Goal: Task Accomplishment & Management: Use online tool/utility

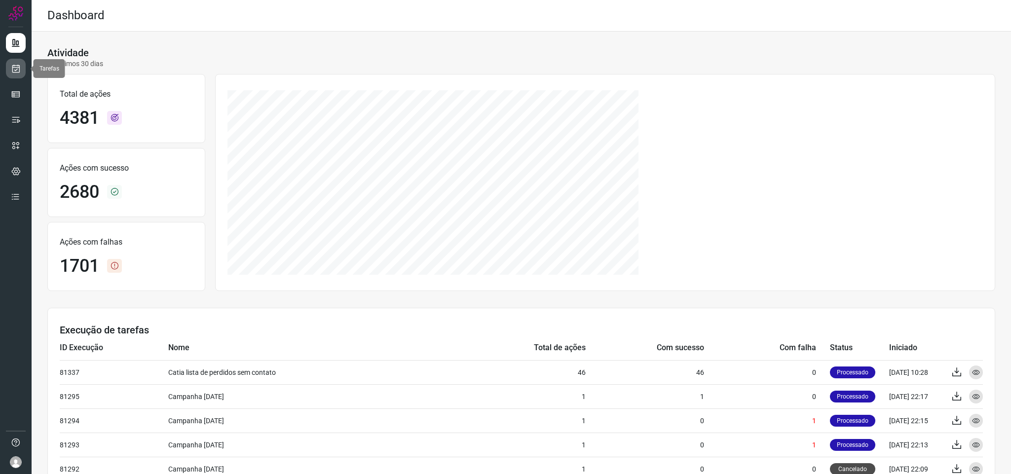
click at [15, 73] on icon at bounding box center [16, 69] width 10 height 10
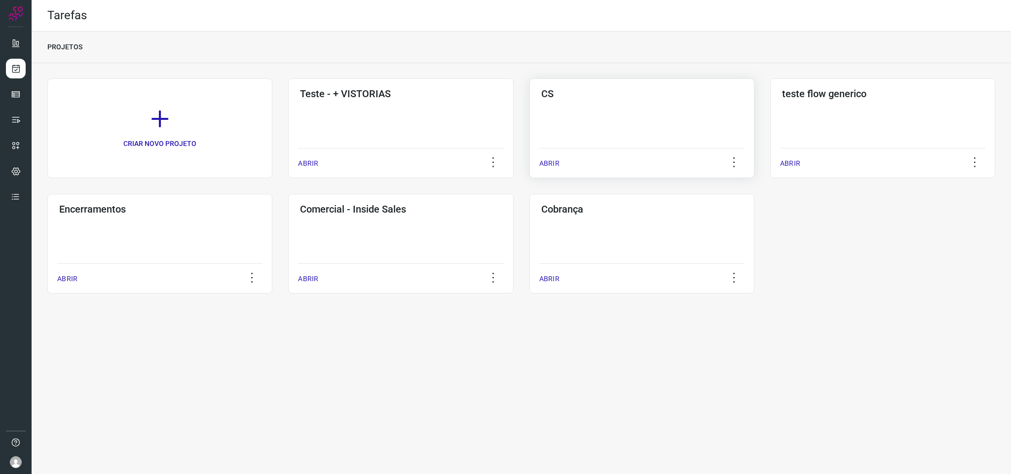
click at [673, 126] on div "CS ABRIR" at bounding box center [882, 128] width 225 height 100
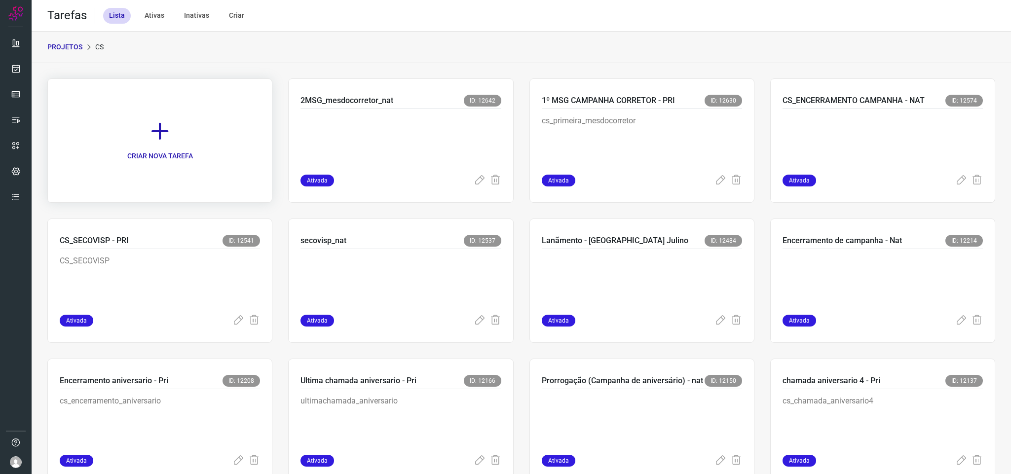
click at [141, 114] on link "CRIAR NOVA TAREFA" at bounding box center [159, 140] width 225 height 124
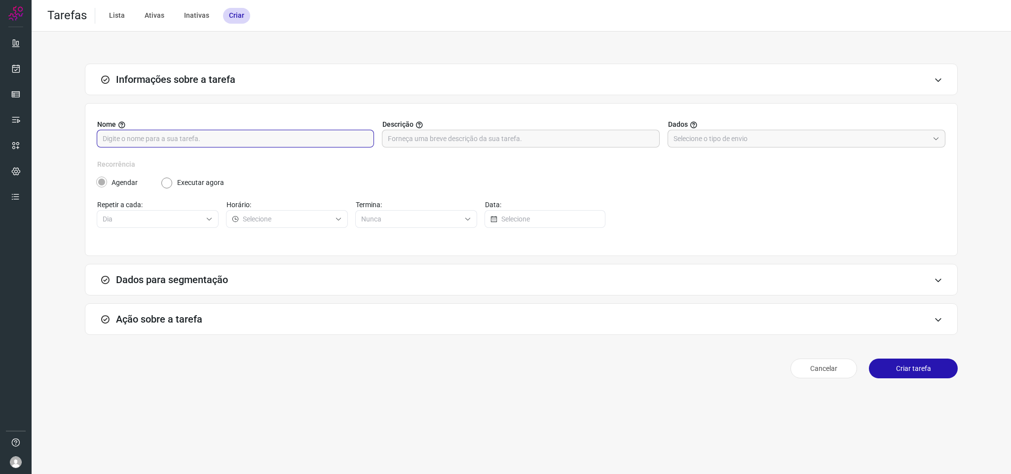
click at [269, 145] on input "text" at bounding box center [235, 138] width 265 height 17
type input "Agendar treinamento (nat)"
click at [514, 185] on div "Agendar Executar agora" at bounding box center [521, 183] width 848 height 10
click at [673, 173] on div "Agendar Executar agora" at bounding box center [521, 179] width 848 height 18
click at [673, 143] on input "text" at bounding box center [800, 138] width 255 height 17
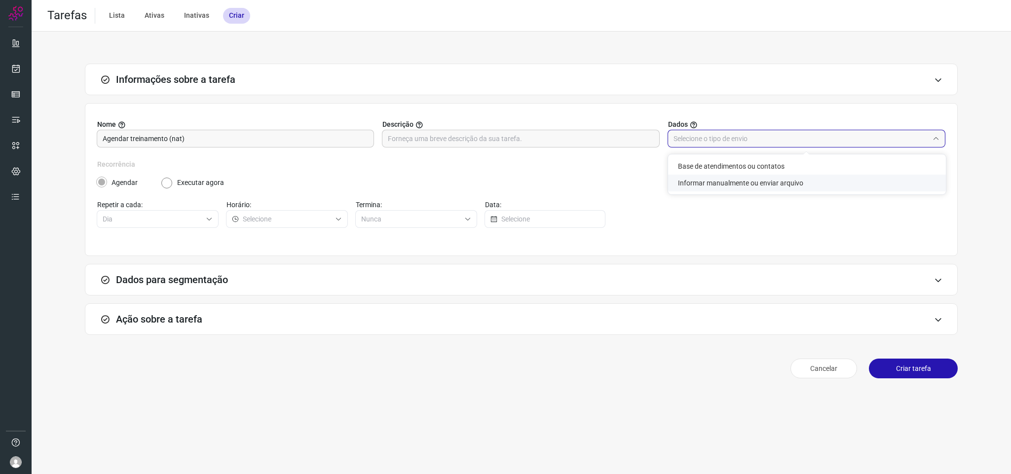
click at [673, 184] on li "Informar manualmente ou enviar arquivo" at bounding box center [807, 183] width 278 height 17
type input "Informar manualmente ou enviar arquivo"
radio input "false"
radio input "true"
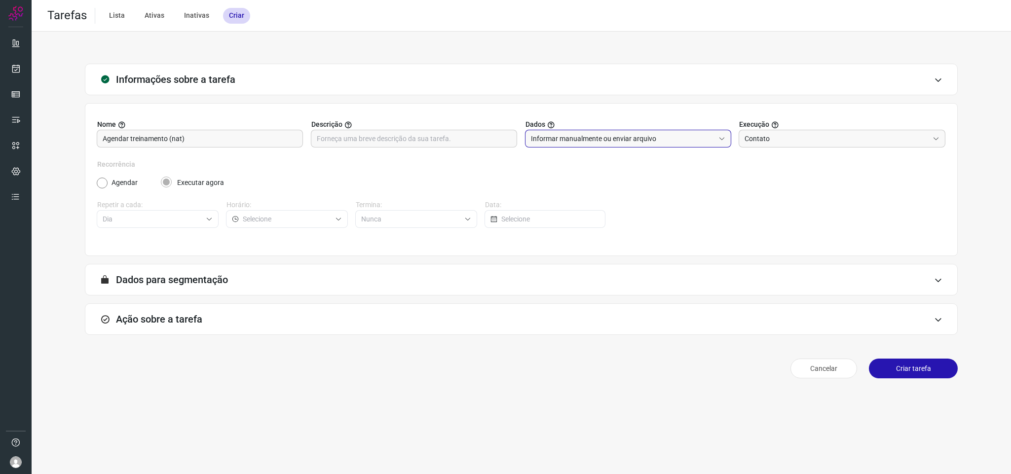
click at [673, 191] on div "Recorrência Agendar Executar agora Repetir a cada: Dia Horário: Termina: Nunca …" at bounding box center [521, 199] width 848 height 80
click at [673, 143] on input "Contato" at bounding box center [836, 138] width 184 height 17
click at [673, 238] on div "Recorrência Agendar Executar agora Repetir a cada: Dia Horário: Termina: Nunca …" at bounding box center [521, 199] width 848 height 80
click at [598, 211] on div "Data:" at bounding box center [545, 214] width 121 height 28
click at [390, 194] on div "Recorrência Agendar Executar agora Repetir a cada: Dia Horário: Termina: Nunca …" at bounding box center [521, 199] width 848 height 80
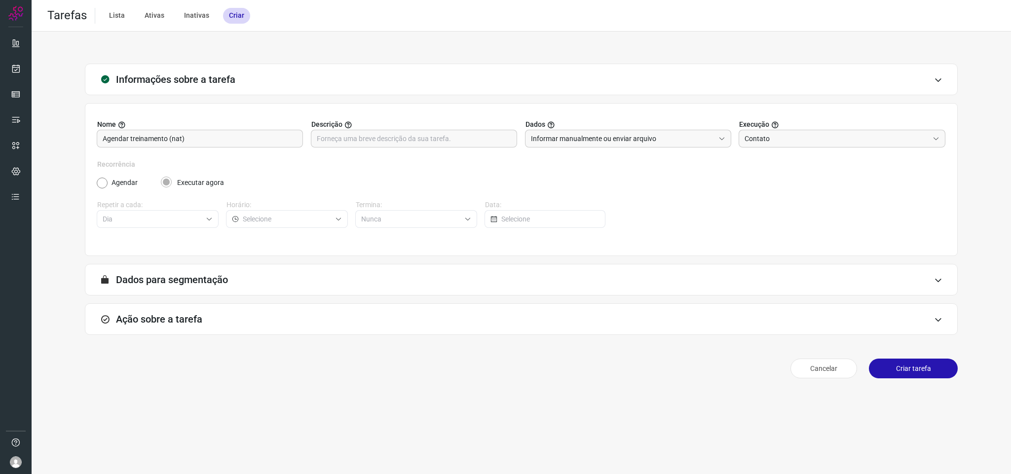
click at [286, 299] on div "Ação sobre a tarefa" at bounding box center [521, 319] width 872 height 32
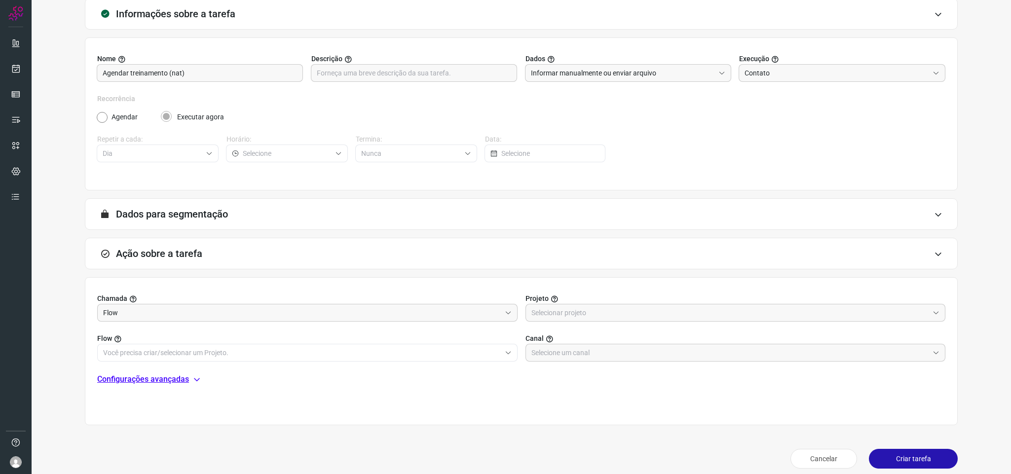
scroll to position [74, 0]
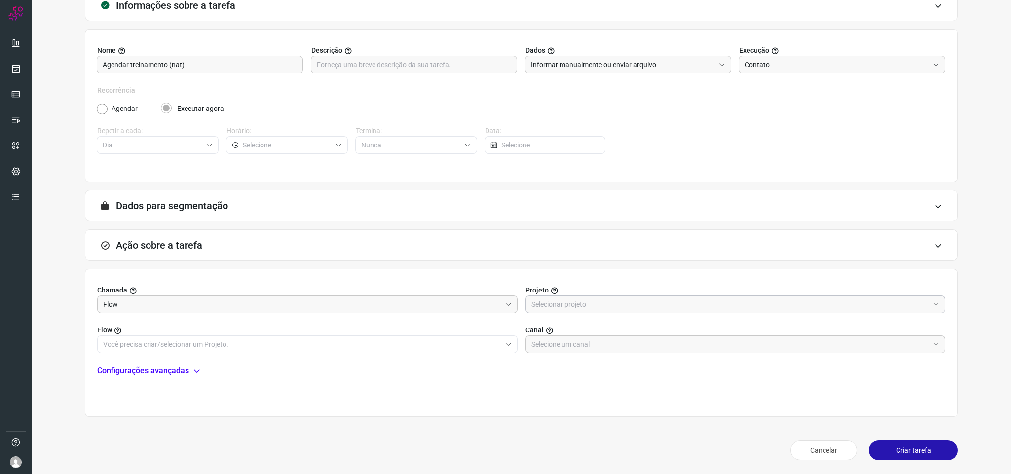
click at [625, 299] on input "text" at bounding box center [730, 304] width 398 height 17
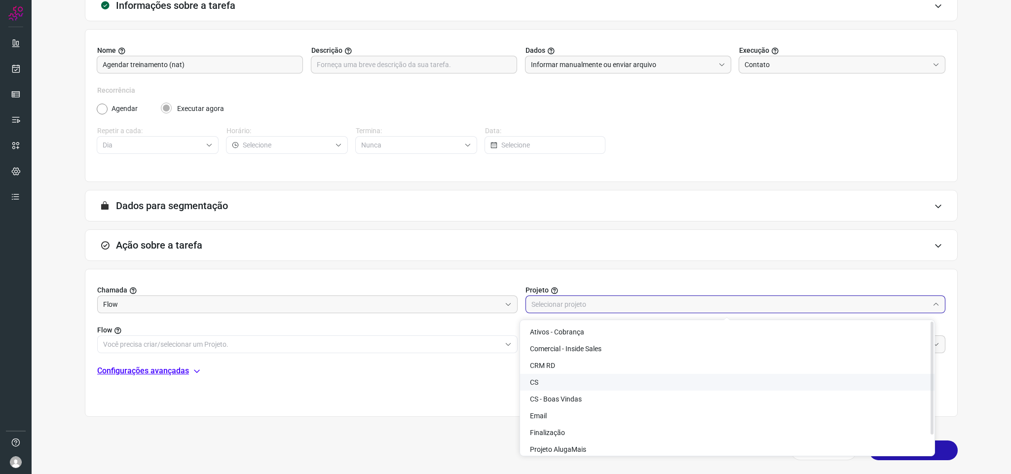
click at [598, 299] on li "CS" at bounding box center [727, 382] width 414 height 17
type input "CS"
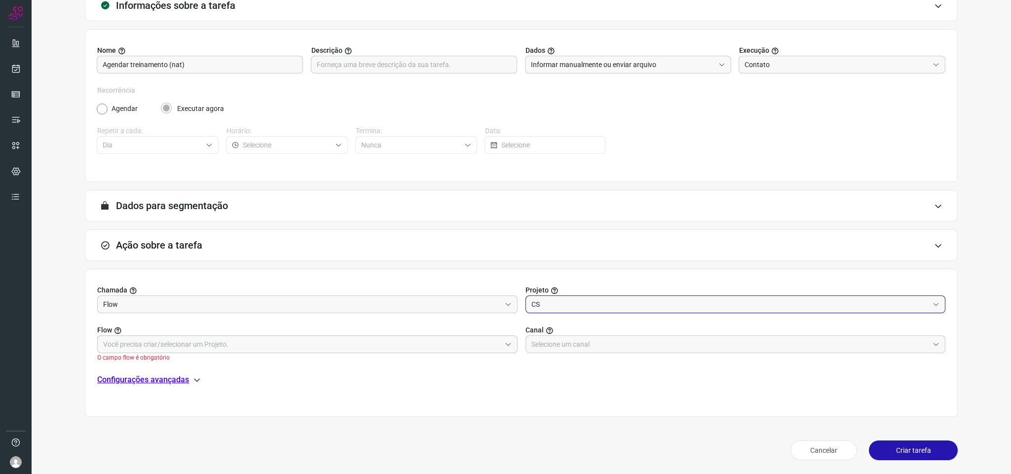
click at [405, 299] on input "text" at bounding box center [302, 344] width 398 height 17
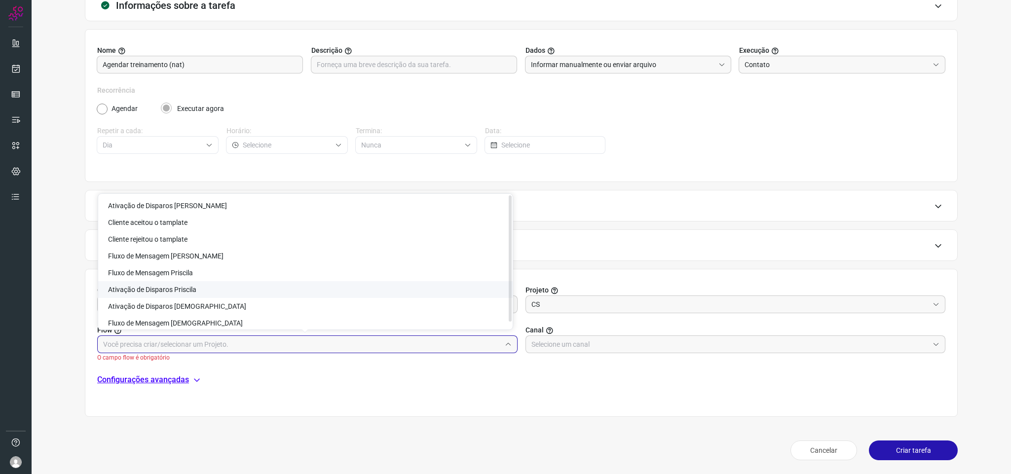
click at [381, 294] on li "Ativação de Disparos Priscila" at bounding box center [305, 289] width 414 height 17
type input "Ativação de Disparos Priscila"
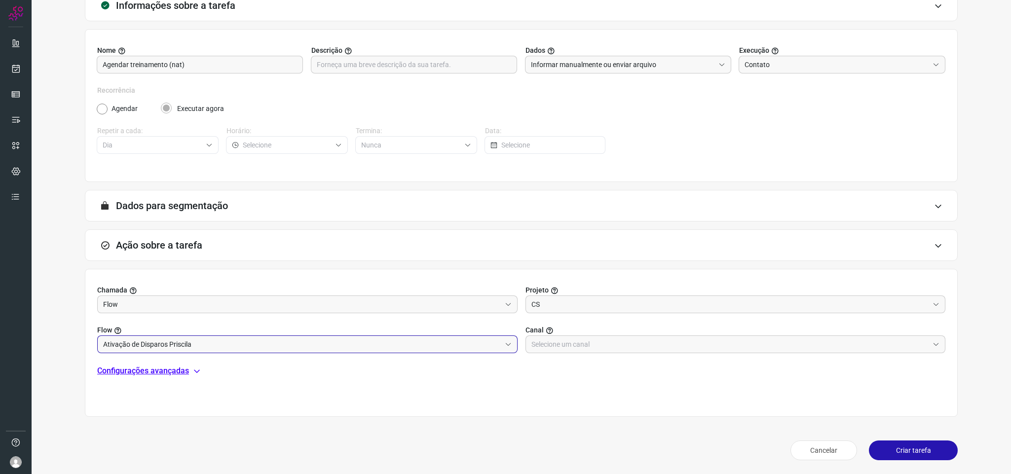
click at [495, 299] on div "Configurações avançadas" at bounding box center [521, 371] width 848 height 12
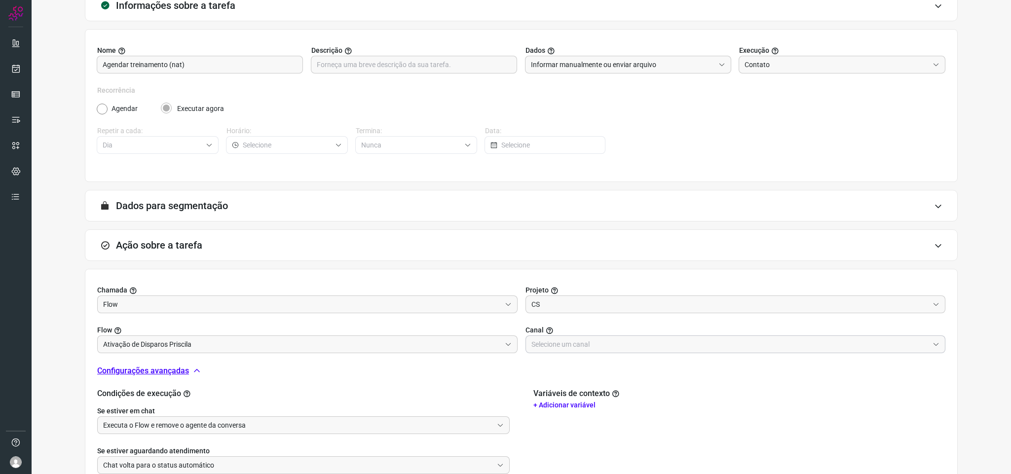
click at [611, 299] on input "text" at bounding box center [730, 344] width 398 height 17
click at [603, 180] on li "AlugaMais" at bounding box center [727, 171] width 414 height 17
type input "AlugaMais"
drag, startPoint x: 612, startPoint y: 390, endPoint x: 702, endPoint y: 385, distance: 90.4
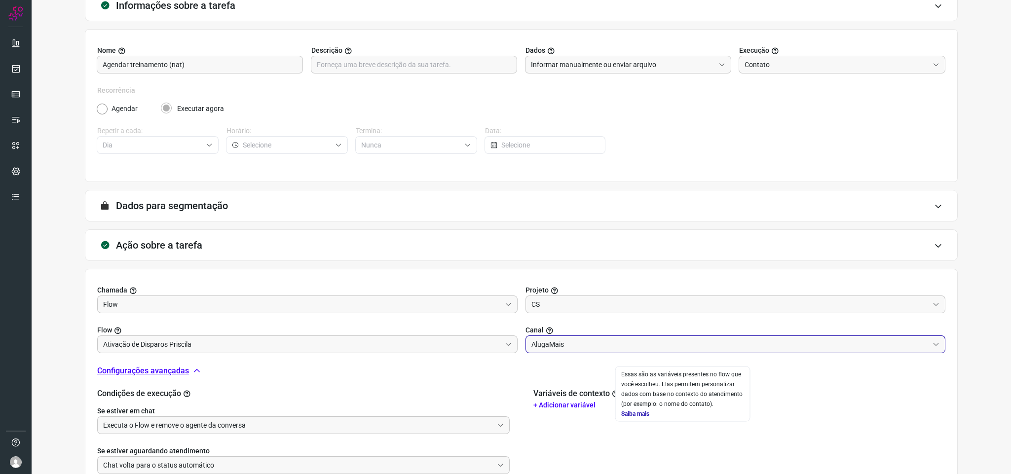
click at [673, 299] on div "Essas são as variáveis presentes no flow que você escolheu. Elas permitem perso…" at bounding box center [682, 393] width 123 height 49
drag, startPoint x: 888, startPoint y: 420, endPoint x: 881, endPoint y: 419, distance: 7.5
click at [673, 299] on div "Variáveis de contexto + Adicionar variável" at bounding box center [739, 451] width 412 height 125
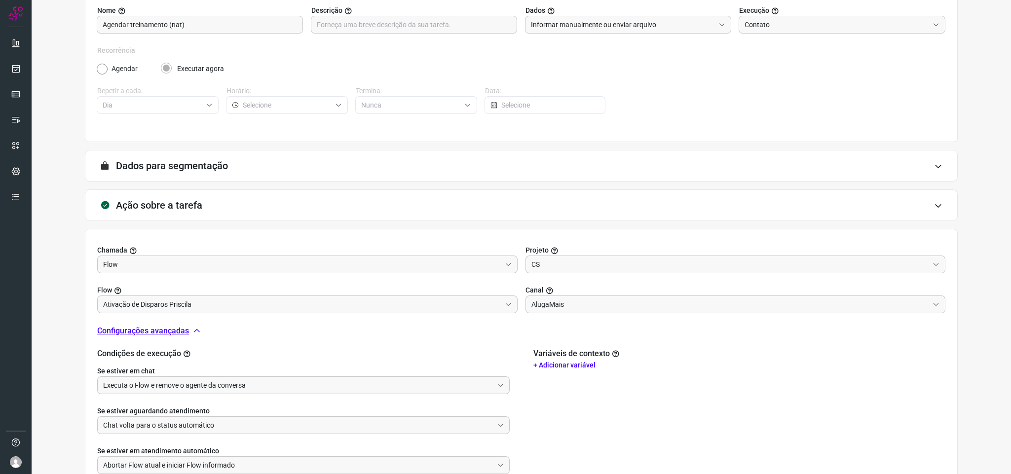
scroll to position [148, 0]
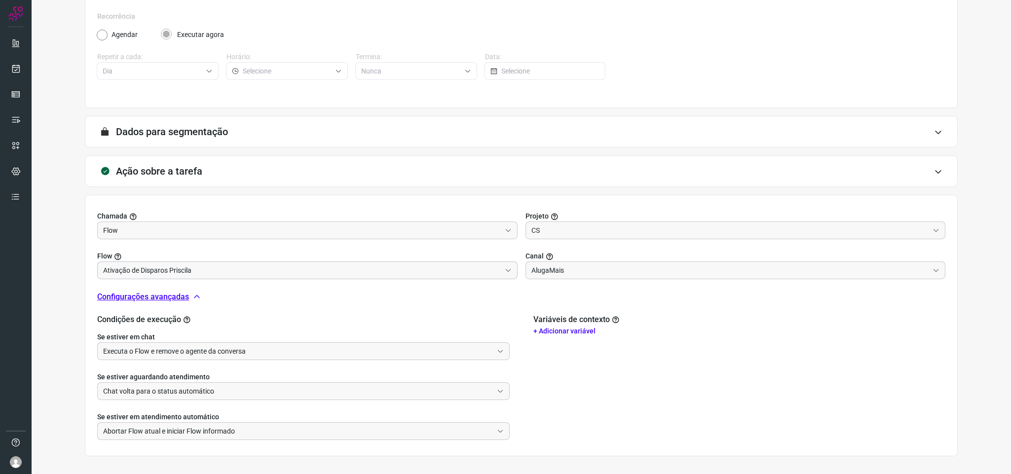
click at [447, 271] on input "Ativação de Disparos Priscila" at bounding box center [302, 270] width 398 height 17
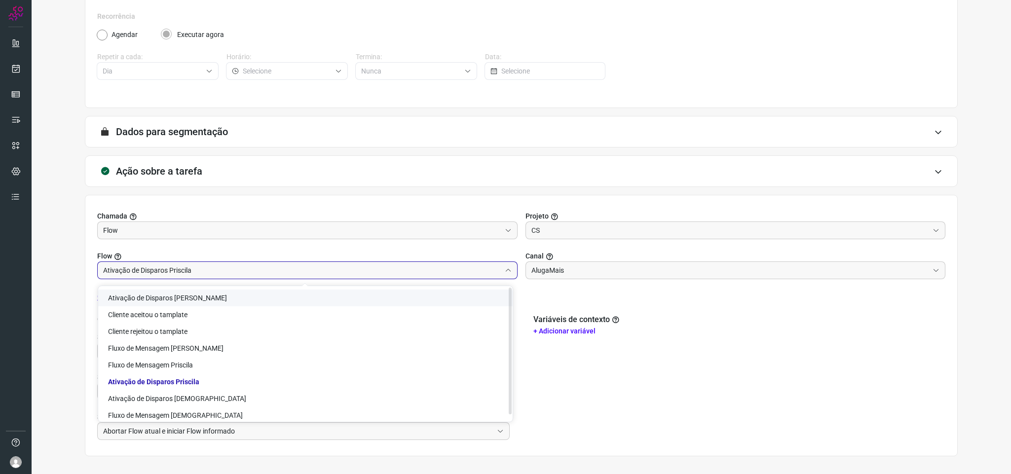
click at [254, 293] on li "Ativação de Disparos [PERSON_NAME]" at bounding box center [305, 298] width 414 height 17
type input "Ativação de Disparos [PERSON_NAME]"
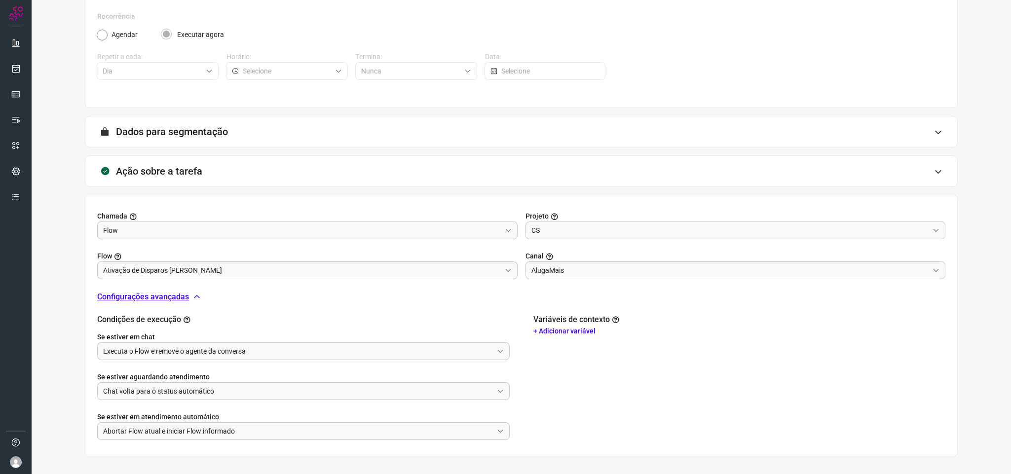
click at [673, 299] on div "Chamada Flow Projeto CS Flow Ativação de Disparos [PERSON_NAME] AlugaMais Confi…" at bounding box center [521, 325] width 872 height 261
click at [375, 299] on h2 "Condições de execução" at bounding box center [303, 319] width 412 height 9
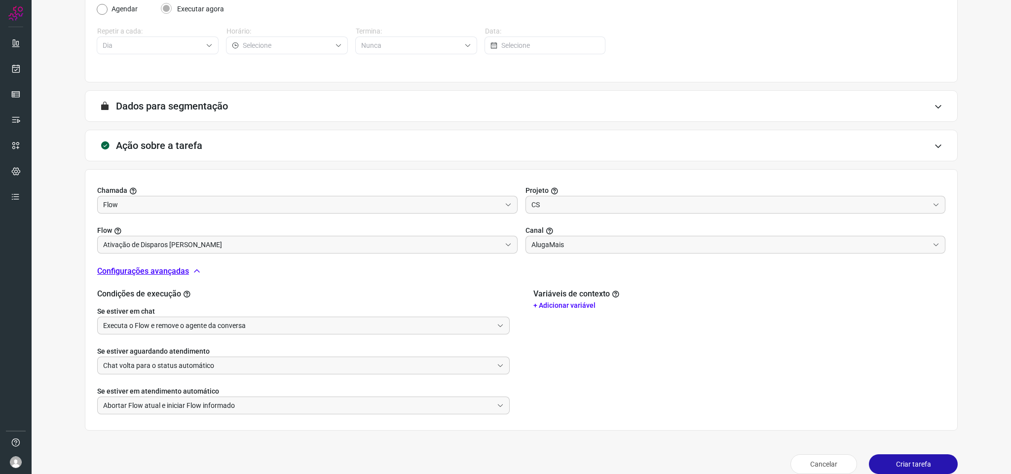
scroll to position [188, 0]
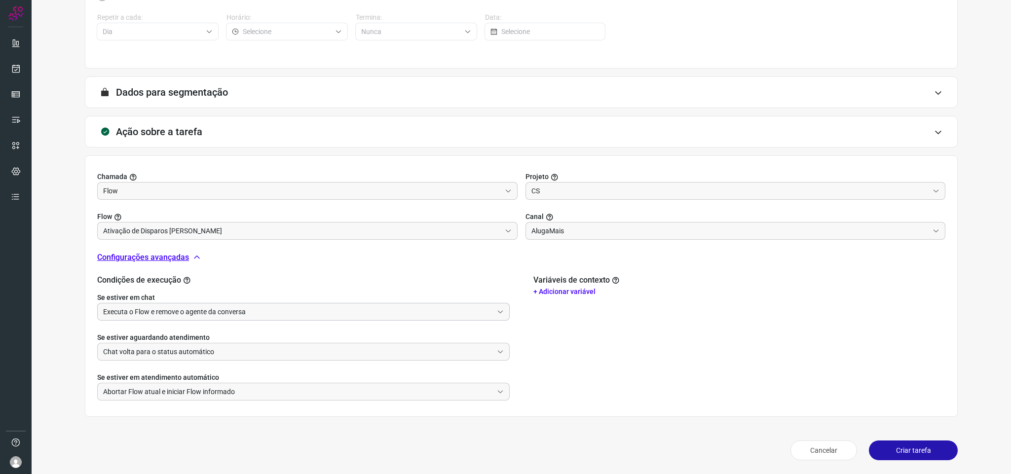
click at [396, 299] on input "Executa o Flow e remove o agente da conversa" at bounding box center [298, 311] width 390 height 17
click at [397, 299] on li "Não executa o Flow" at bounding box center [301, 355] width 406 height 17
type input "Não executa o Flow"
click at [398, 299] on input "Chat volta para o status automático" at bounding box center [298, 351] width 390 height 17
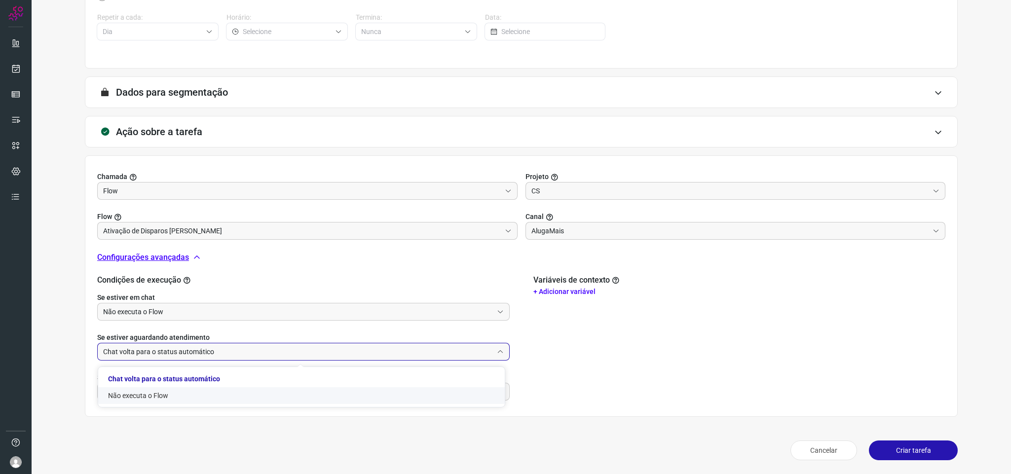
click at [381, 299] on li "Não executa o Flow" at bounding box center [301, 395] width 406 height 17
type input "Não executa o Flow"
drag, startPoint x: 376, startPoint y: 385, endPoint x: 374, endPoint y: 391, distance: 6.1
click at [375, 299] on input "Abortar Flow atual e iniciar Flow informado" at bounding box center [298, 391] width 390 height 17
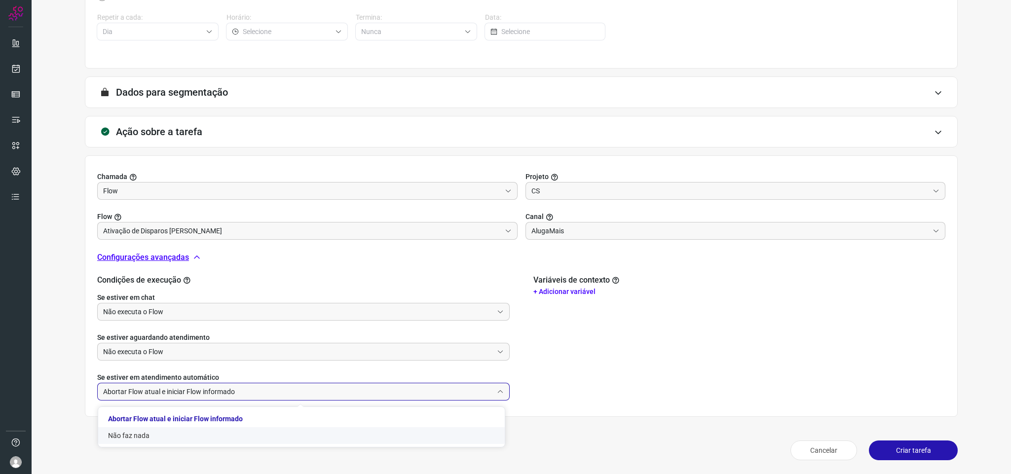
click at [379, 299] on li "Não faz nada" at bounding box center [301, 435] width 406 height 17
type input "Não faz nada"
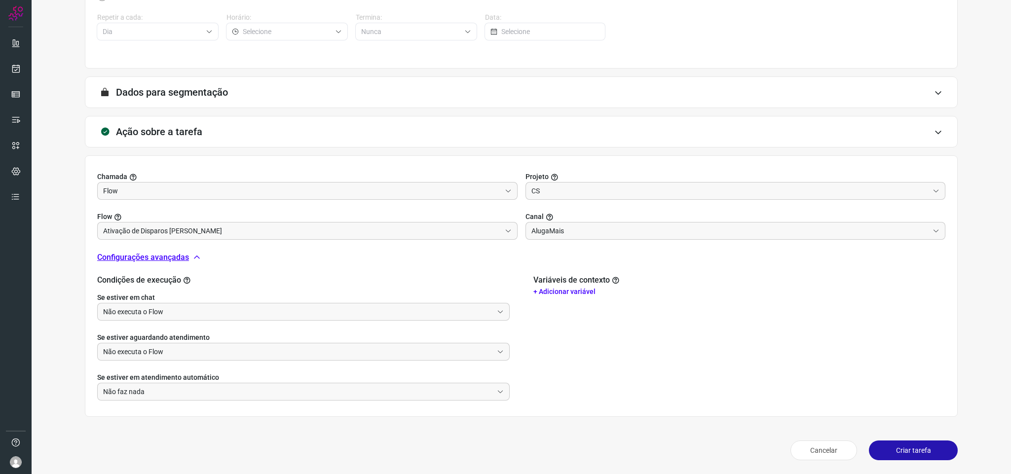
click at [673, 299] on div "Variáveis de contexto + Adicionar variável" at bounding box center [739, 337] width 412 height 125
click at [673, 233] on input "AlugaMais" at bounding box center [730, 230] width 398 height 17
click at [673, 232] on input "AlugaMais" at bounding box center [730, 230] width 398 height 17
click at [673, 299] on div "Variáveis de contexto + Adicionar variável" at bounding box center [739, 337] width 412 height 125
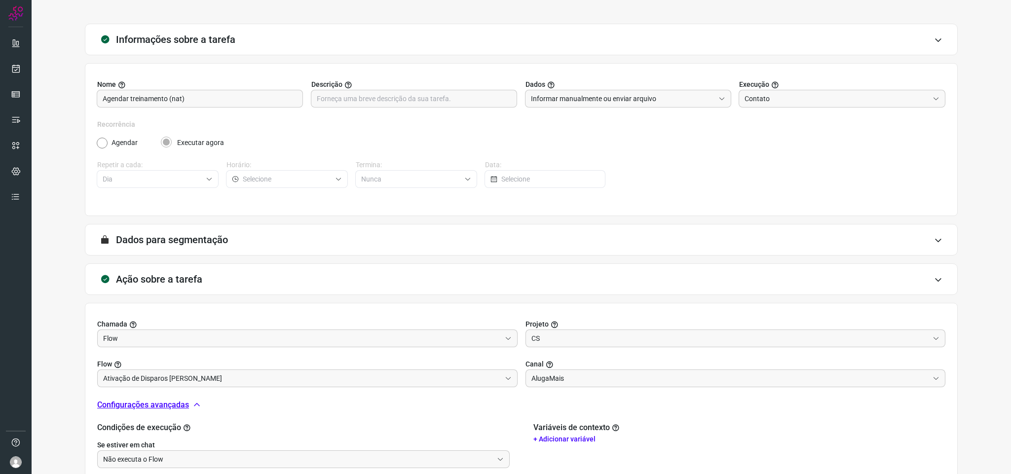
scroll to position [0, 0]
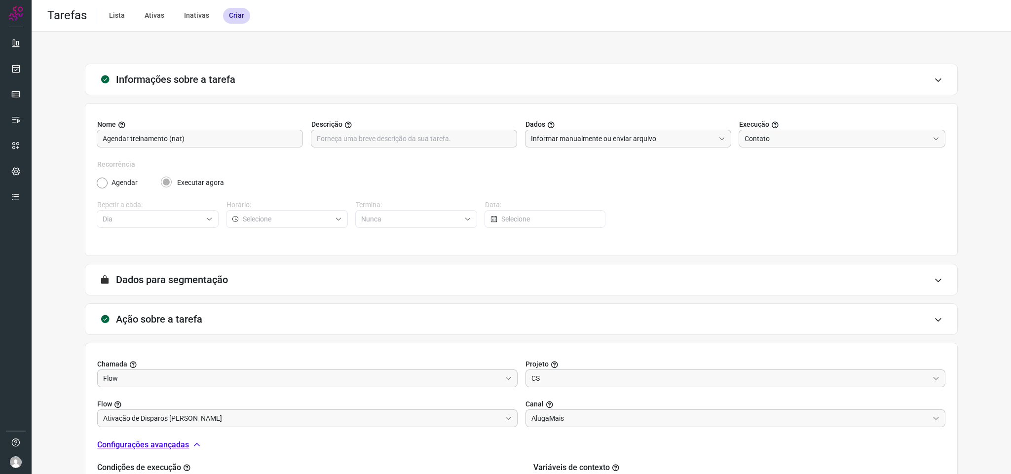
click at [673, 209] on div "Recorrência Agendar Executar agora Repetir a cada: Dia Horário: Termina: Nunca …" at bounding box center [521, 199] width 848 height 80
click at [673, 222] on div "Recorrência Agendar Executar agora Repetir a cada: Dia Horário: Termina: Nunca …" at bounding box center [521, 199] width 848 height 80
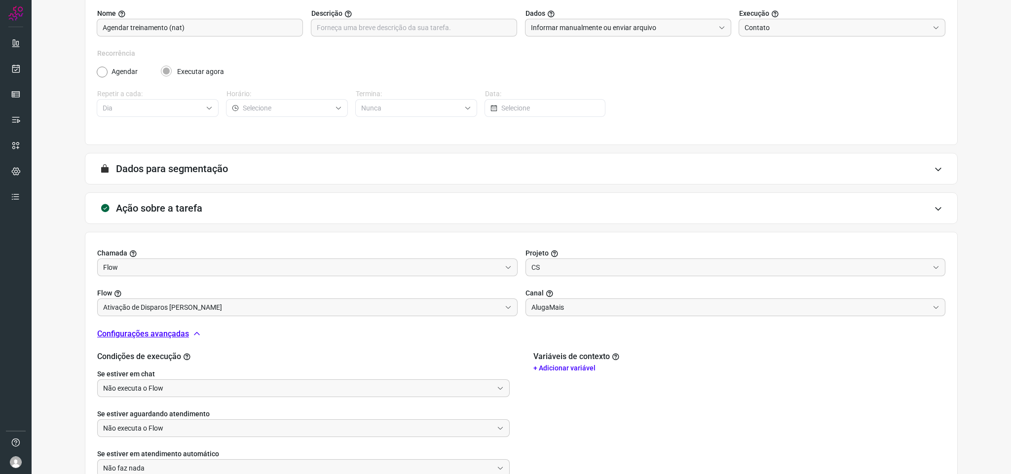
scroll to position [188, 0]
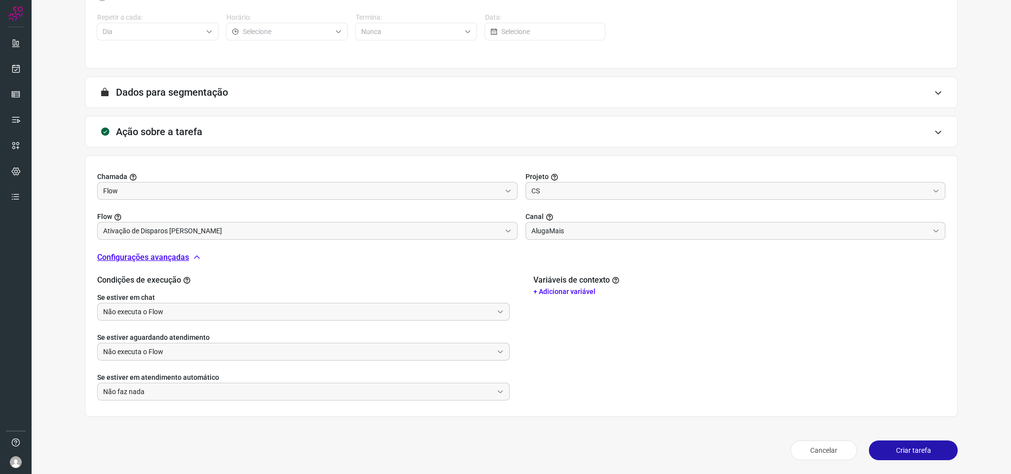
click at [673, 299] on button "Criar tarefa" at bounding box center [913, 450] width 89 height 20
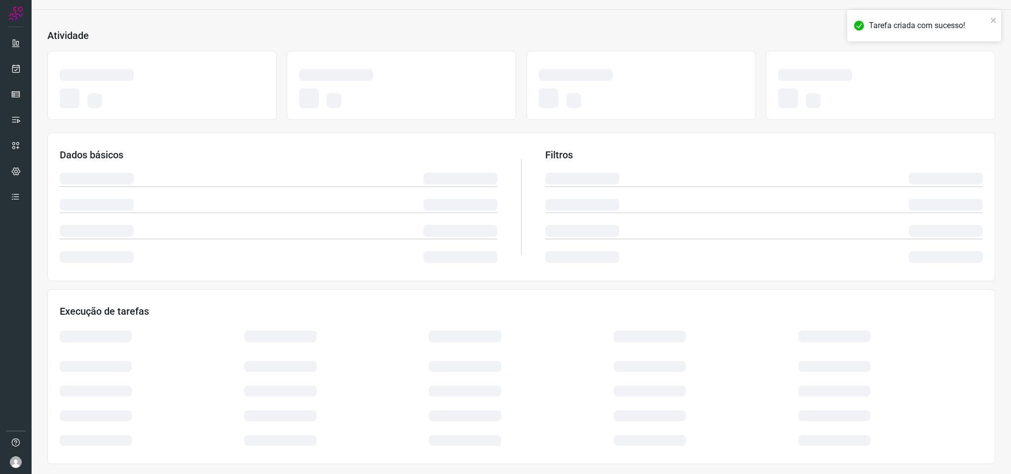
scroll to position [37, 0]
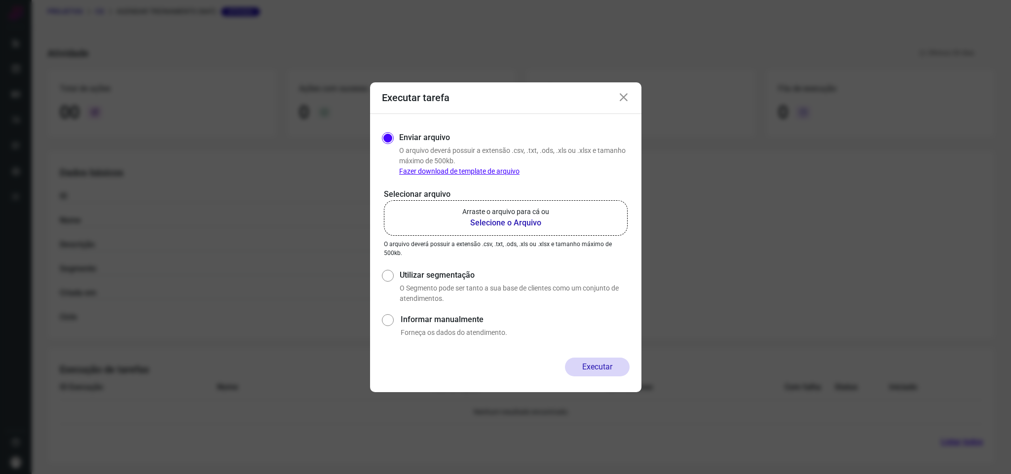
click at [488, 216] on p "Arraste o arquivo para cá ou" at bounding box center [505, 212] width 87 height 10
click at [0, 0] on input "Arraste o arquivo para cá ou Selecione o Arquivo" at bounding box center [0, 0] width 0 height 0
click at [521, 212] on p "Arraste o arquivo para cá ou" at bounding box center [505, 212] width 87 height 10
click at [0, 0] on input "Arraste o arquivo para cá ou Selecione o Arquivo" at bounding box center [0, 0] width 0 height 0
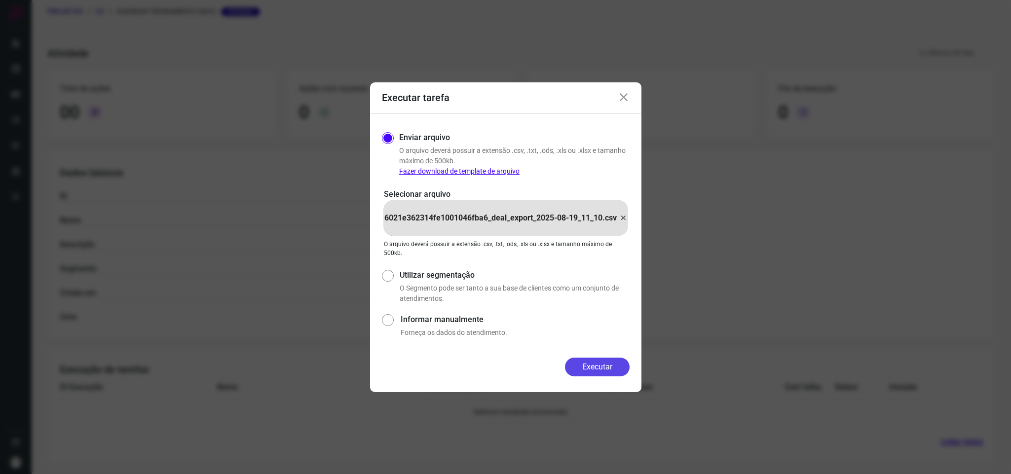
click at [604, 299] on button "Executar" at bounding box center [597, 367] width 65 height 19
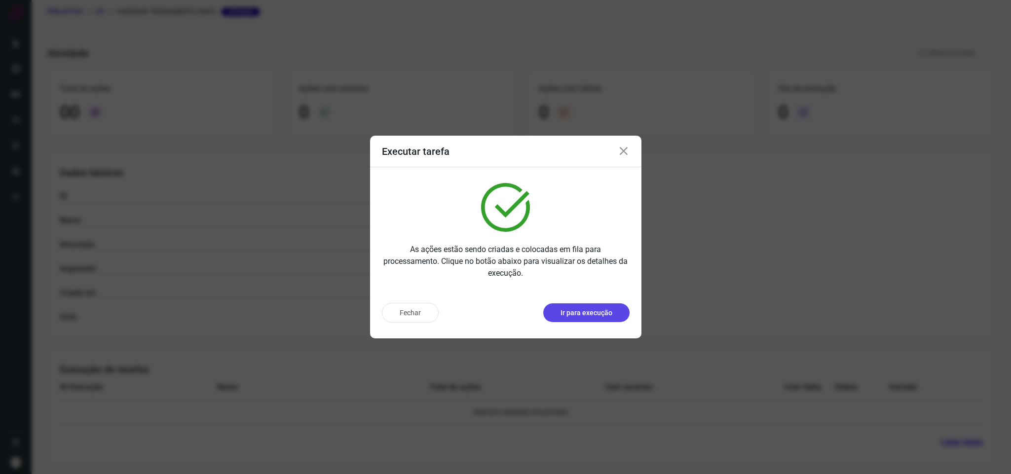
click at [586, 299] on p "Ir para execução" at bounding box center [586, 313] width 52 height 10
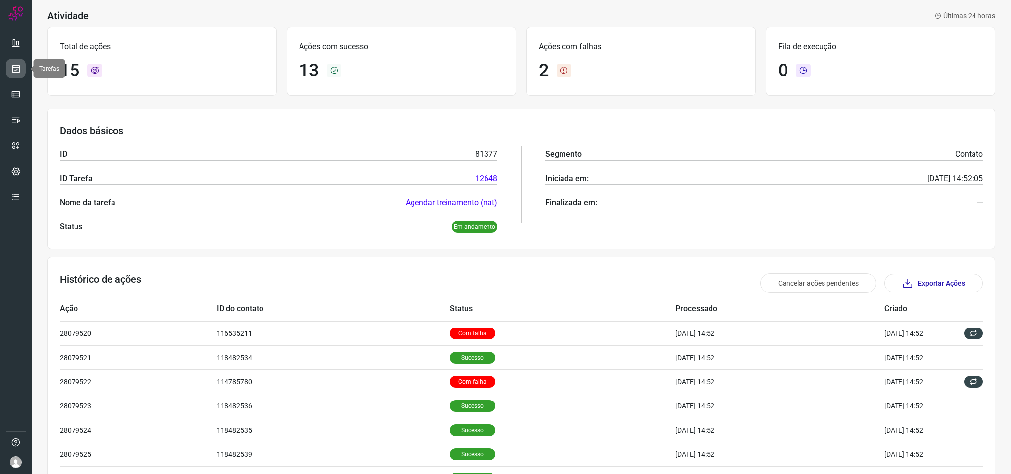
click at [14, 70] on icon at bounding box center [16, 69] width 10 height 10
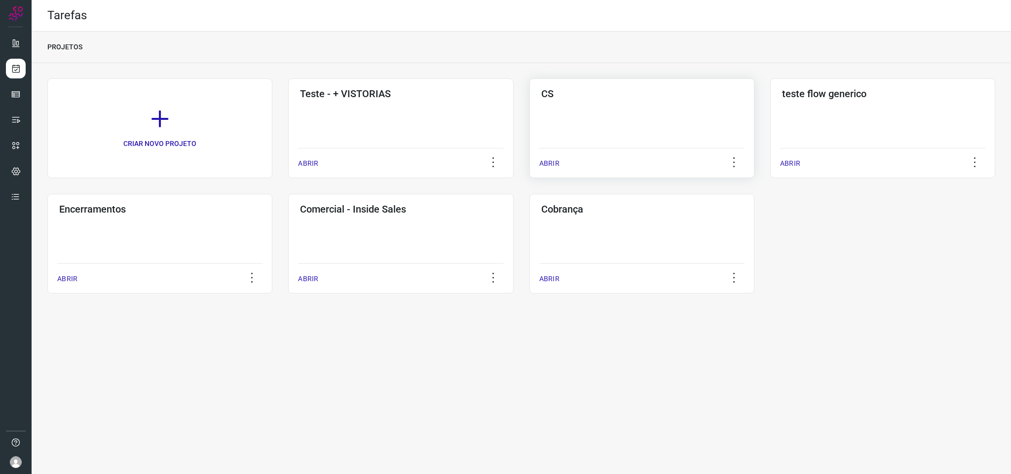
click at [673, 125] on div "CS ABRIR" at bounding box center [882, 128] width 225 height 100
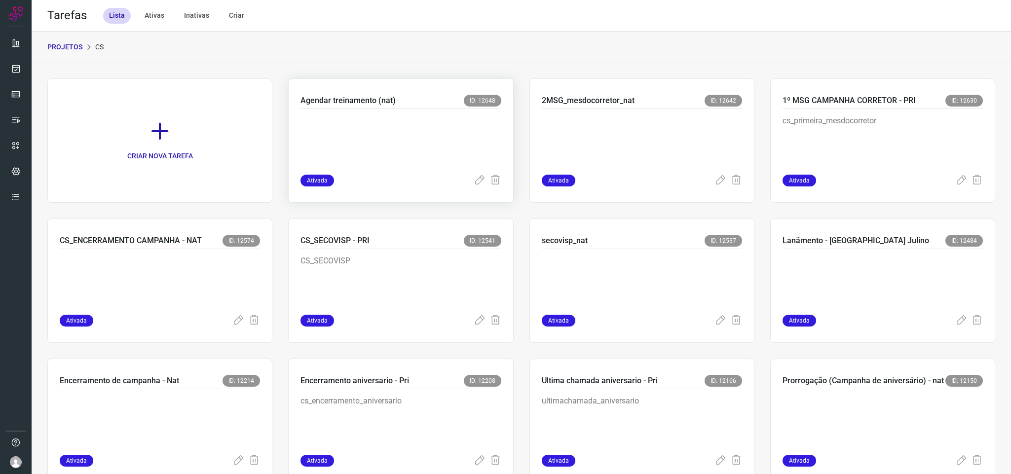
click at [450, 142] on div at bounding box center [400, 142] width 200 height 66
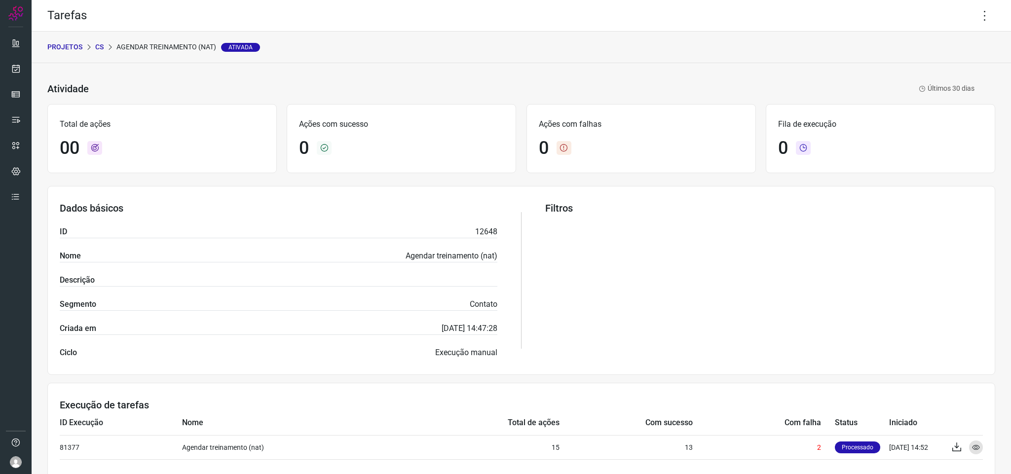
scroll to position [37, 0]
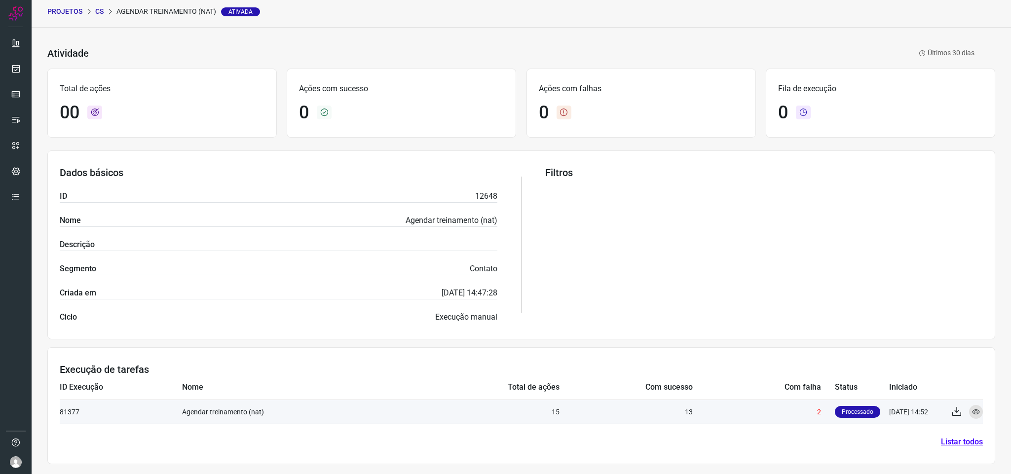
click at [673, 299] on td "2" at bounding box center [763, 411] width 142 height 24
click at [673, 299] on icon at bounding box center [976, 412] width 8 height 8
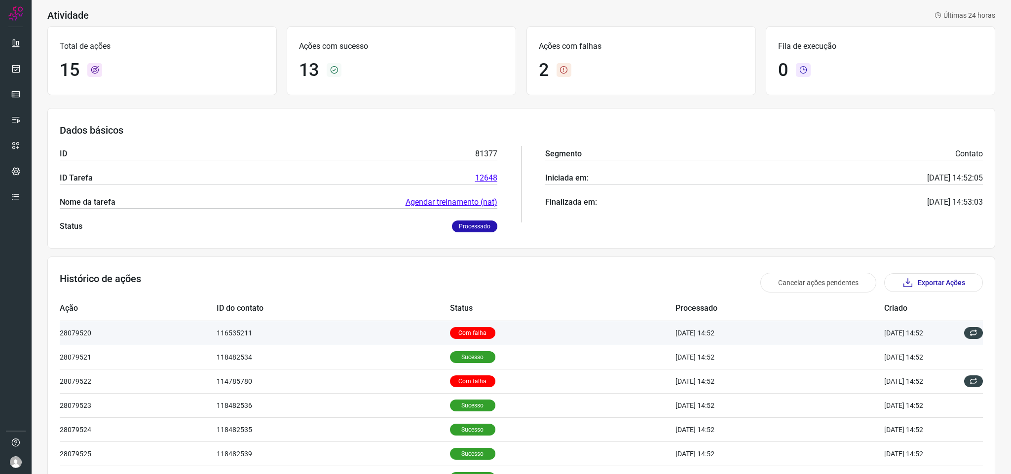
click at [450, 299] on p "Com falha" at bounding box center [472, 333] width 45 height 12
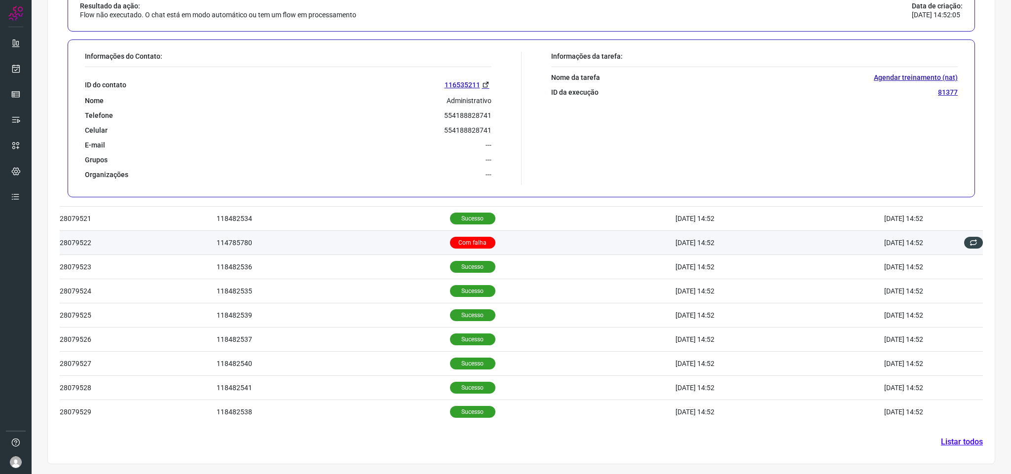
scroll to position [420, 0]
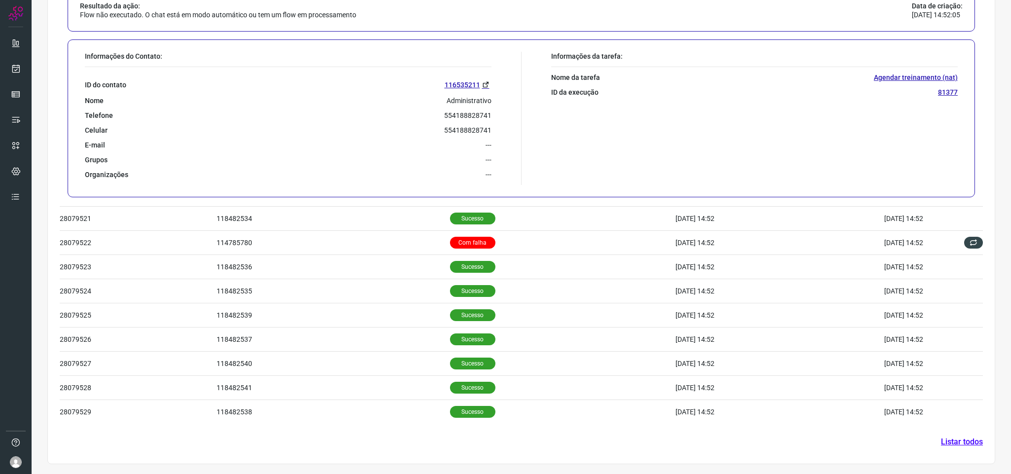
click at [673, 299] on link "Listar todos" at bounding box center [962, 442] width 42 height 12
